Goal: Task Accomplishment & Management: Use online tool/utility

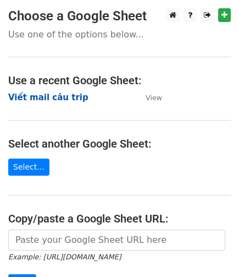
click at [44, 96] on strong "Viết mail câu trip" at bounding box center [48, 97] width 80 height 10
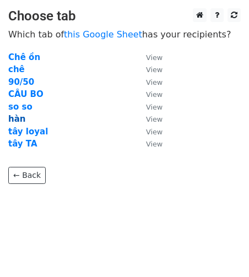
click at [14, 118] on strong "hàn" at bounding box center [16, 119] width 17 height 10
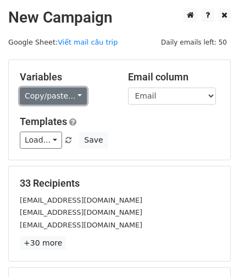
click at [77, 101] on link "Copy/paste..." at bounding box center [53, 95] width 67 height 17
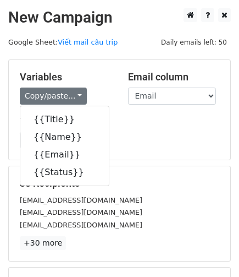
click at [193, 131] on div "Load... TA 11/2024 LOYAL 11/2024 HQ 11/2024 Save" at bounding box center [120, 139] width 216 height 17
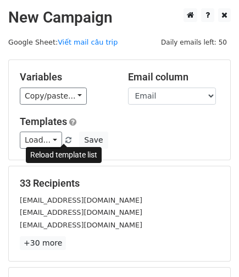
click at [65, 138] on span at bounding box center [68, 140] width 6 height 7
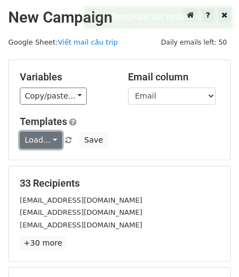
click at [50, 138] on link "Load..." at bounding box center [41, 139] width 42 height 17
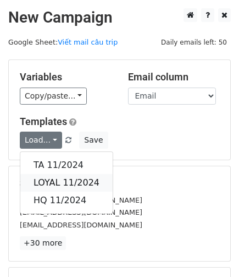
click at [64, 179] on link "LOYAL 11/2024" at bounding box center [66, 183] width 92 height 18
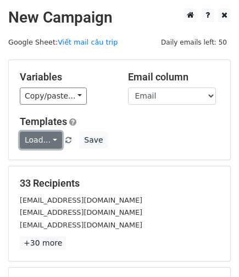
click at [47, 136] on link "Load..." at bounding box center [41, 139] width 42 height 17
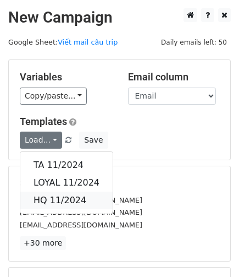
click at [45, 193] on link "HQ 11/2024" at bounding box center [66, 200] width 92 height 18
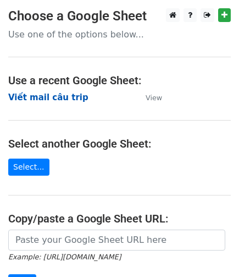
click at [58, 94] on strong "Viết mail câu trip" at bounding box center [48, 97] width 80 height 10
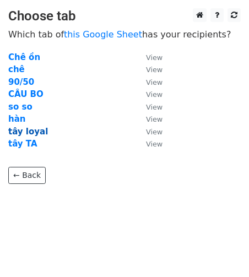
click at [25, 130] on strong "tây loyal" at bounding box center [28, 132] width 40 height 10
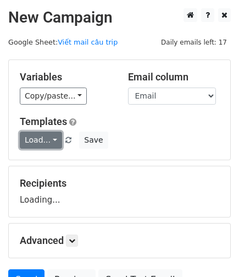
click at [51, 140] on link "Load..." at bounding box center [41, 139] width 42 height 17
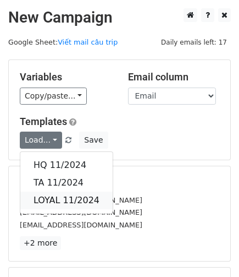
click at [76, 197] on link "LOYAL 11/2024" at bounding box center [66, 200] width 92 height 18
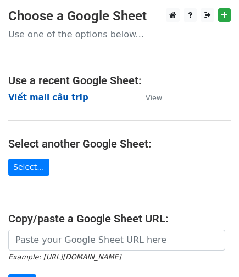
click at [58, 96] on strong "Viết mail câu trip" at bounding box center [48, 97] width 80 height 10
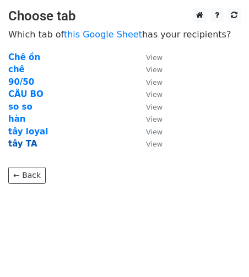
click at [21, 141] on strong "tây TA" at bounding box center [22, 144] width 29 height 10
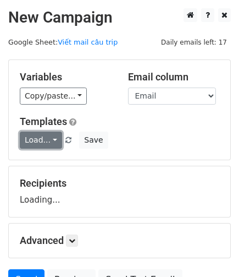
click at [54, 141] on link "Load..." at bounding box center [41, 139] width 42 height 17
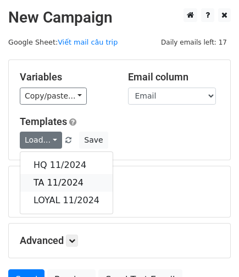
drag, startPoint x: 76, startPoint y: 179, endPoint x: 81, endPoint y: 180, distance: 5.6
click at [76, 179] on link "TA 11/2024" at bounding box center [66, 183] width 92 height 18
